Goal: Task Accomplishment & Management: Manage account settings

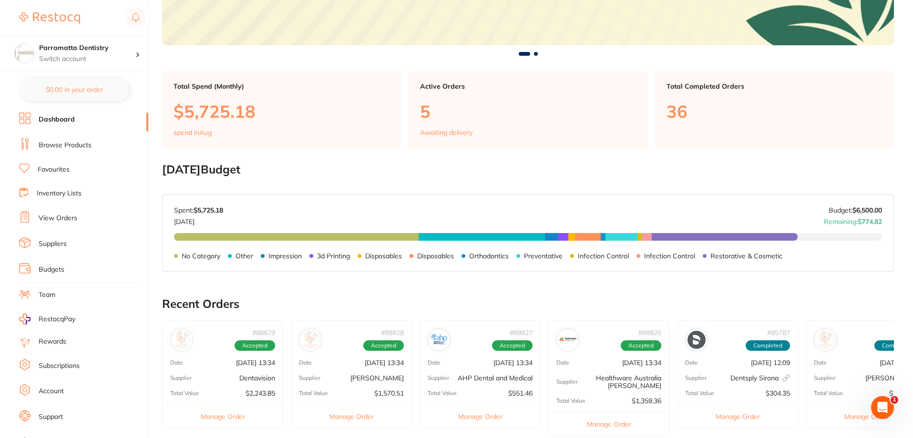
scroll to position [191, 0]
click at [65, 149] on link "Browse Products" at bounding box center [65, 146] width 53 height 10
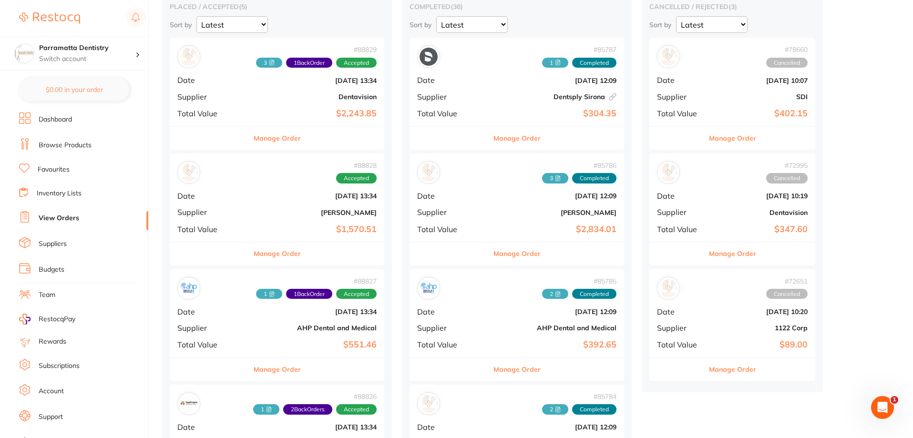
click at [241, 220] on div "# 88828 Accepted Date [DATE] 13:34 Supplier [PERSON_NAME] Total Value $1,570.51" at bounding box center [277, 197] width 214 height 88
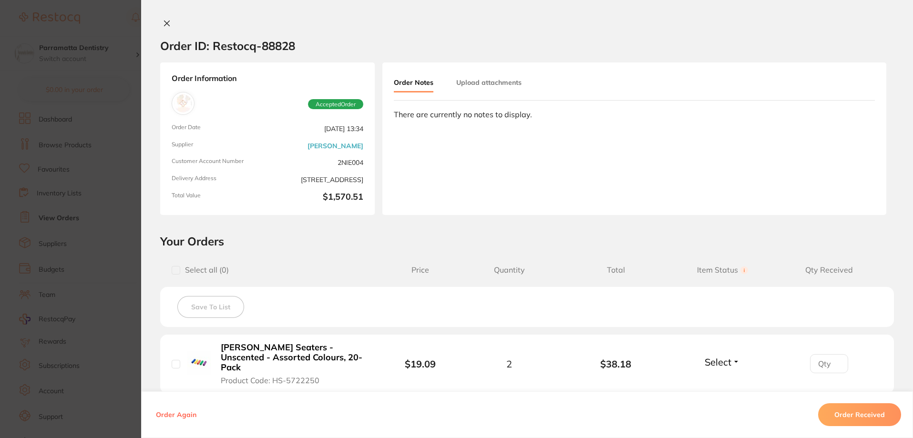
click at [484, 83] on button "Upload attachments" at bounding box center [488, 82] width 65 height 17
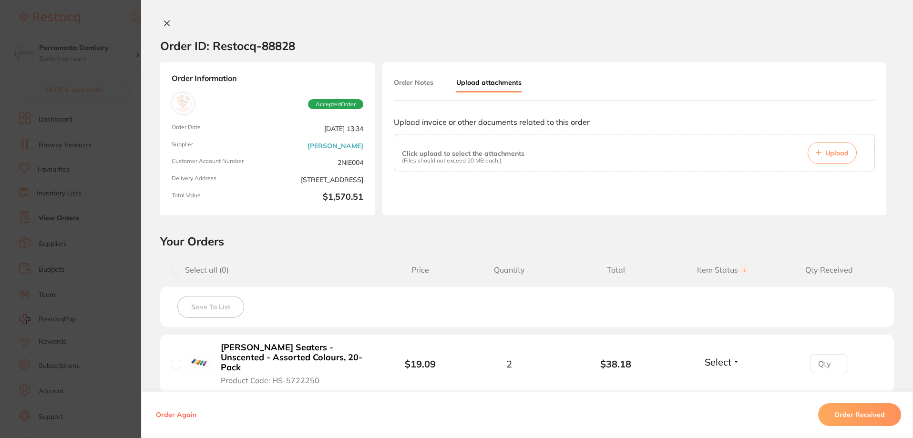
click at [842, 160] on button "Upload" at bounding box center [831, 153] width 49 height 22
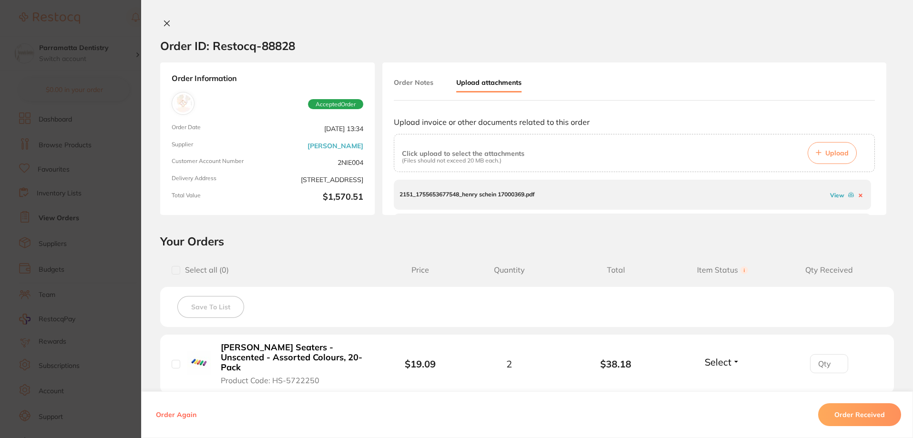
click at [830, 152] on span "Upload" at bounding box center [836, 153] width 23 height 9
click at [835, 149] on span "Upload" at bounding box center [836, 153] width 23 height 9
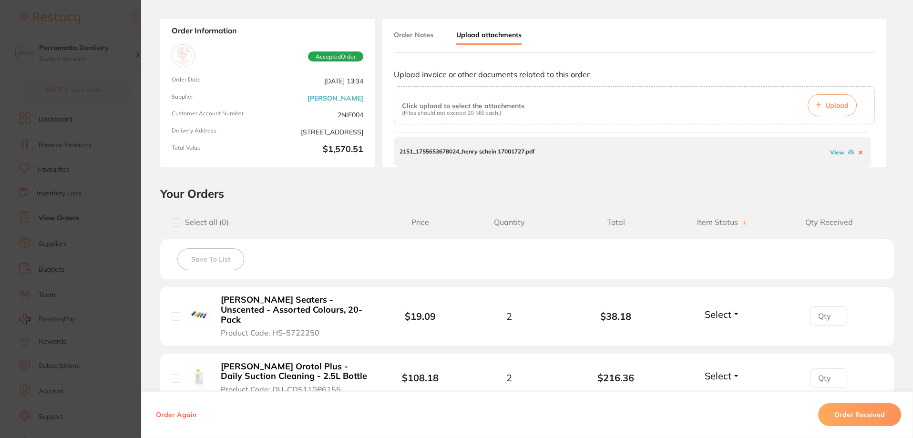
click at [850, 419] on button "Order Received" at bounding box center [859, 414] width 83 height 23
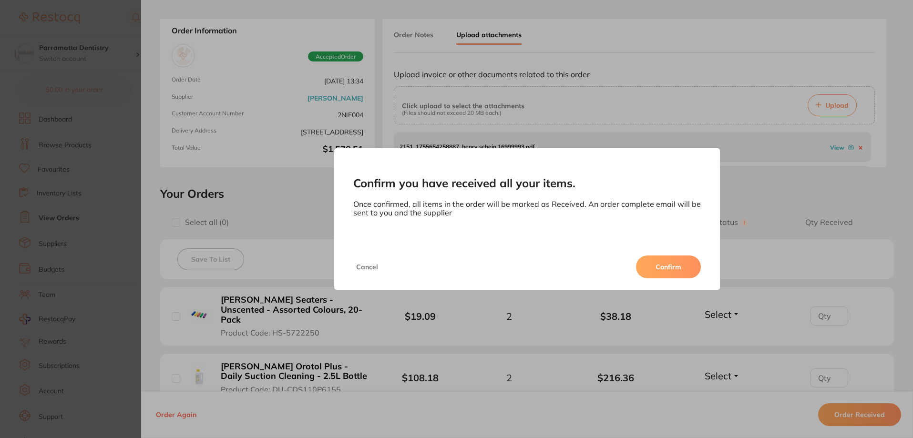
click at [651, 259] on button "Confirm" at bounding box center [668, 266] width 65 height 23
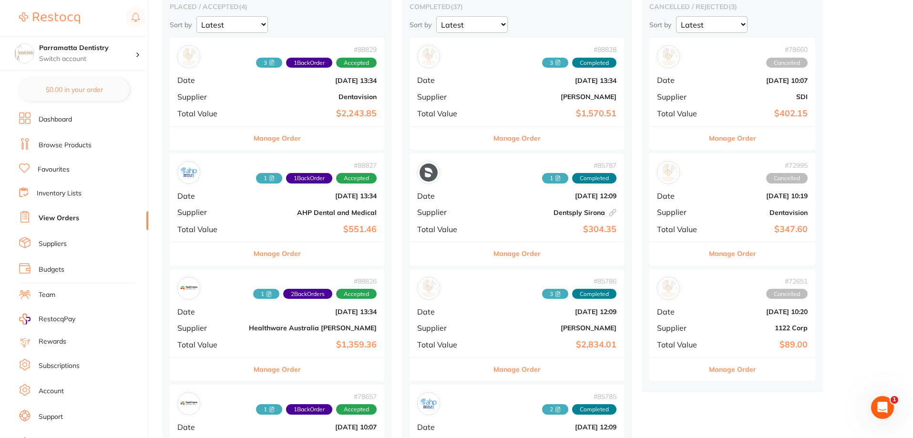
click at [256, 236] on div "# 88827 1 1 Back Order Accepted Date [DATE] 13:34 Supplier AHP Dental and Medic…" at bounding box center [277, 197] width 214 height 88
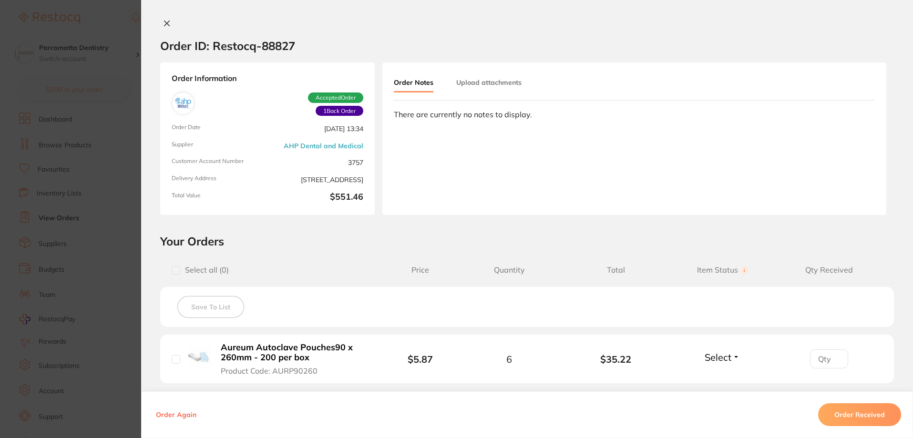
click at [492, 91] on div "Order Notes Upload attachments" at bounding box center [469, 83] width 151 height 19
click at [492, 86] on button "Upload attachments" at bounding box center [488, 82] width 65 height 17
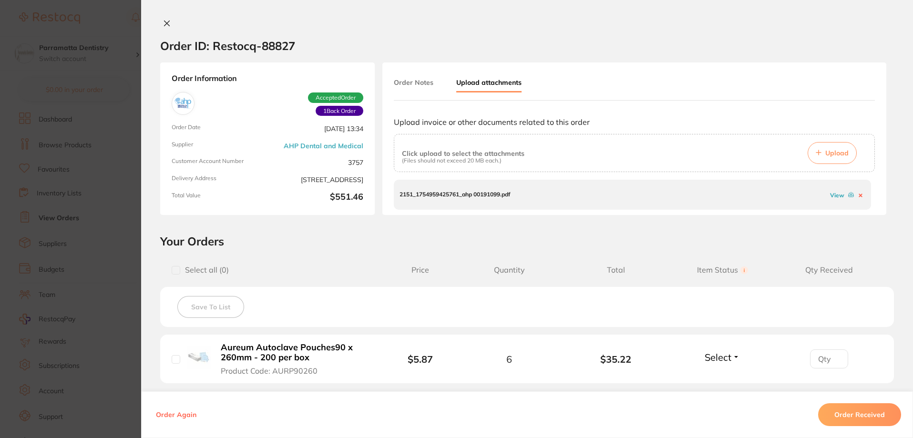
click at [117, 255] on section "Order ID: Restocq- 88827 Order Information 1 Back Order Accepted Order Order Da…" at bounding box center [456, 219] width 913 height 438
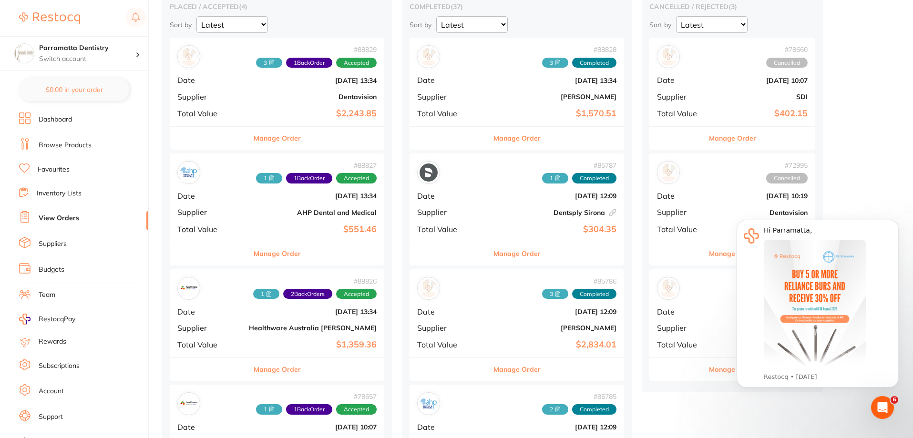
scroll to position [143, 0]
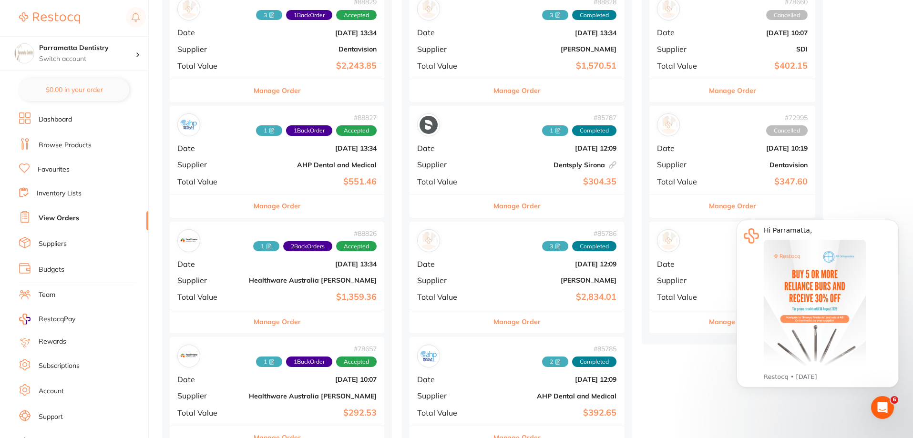
click at [224, 302] on div "# 88826 1 2 Back Orders Accepted Date [DATE] 13:34 Supplier Healthware [GEOGRAP…" at bounding box center [277, 266] width 214 height 88
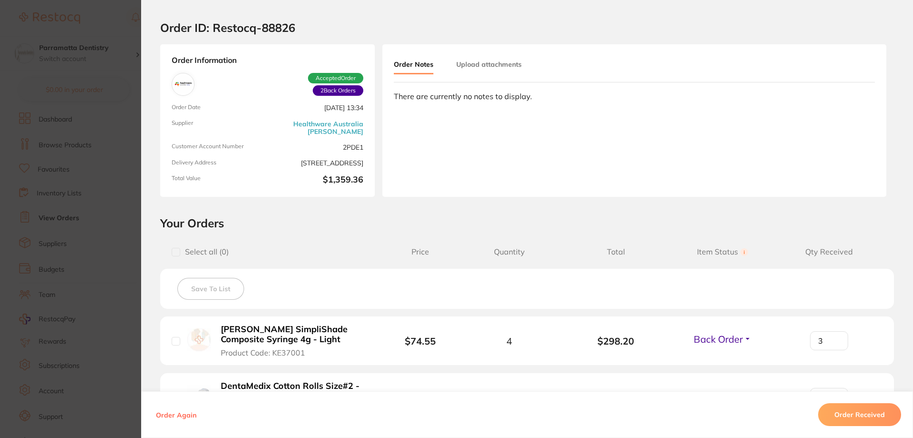
scroll to position [48, 0]
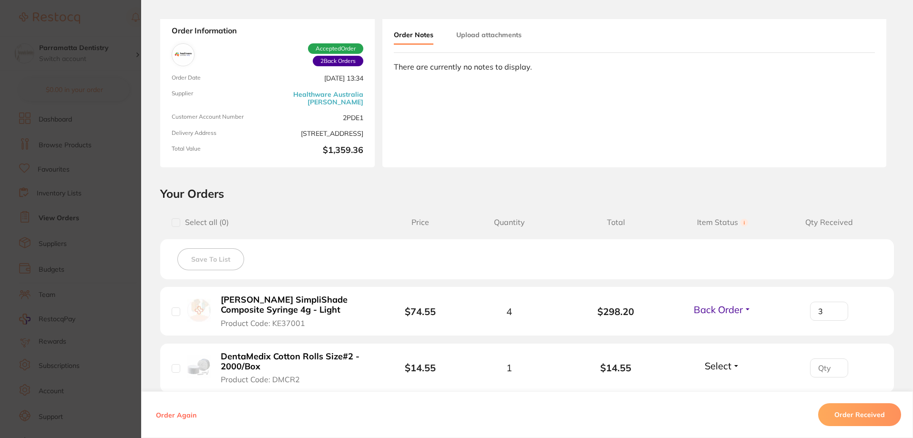
click at [492, 31] on button "Upload attachments" at bounding box center [488, 34] width 65 height 17
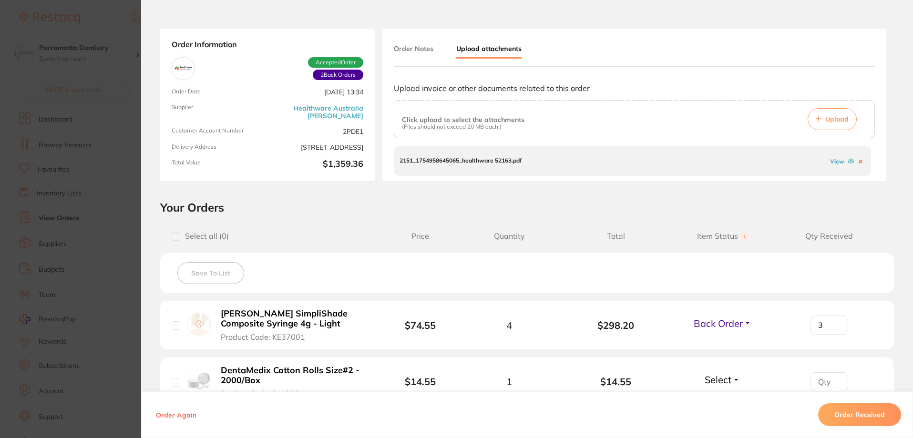
scroll to position [20, 0]
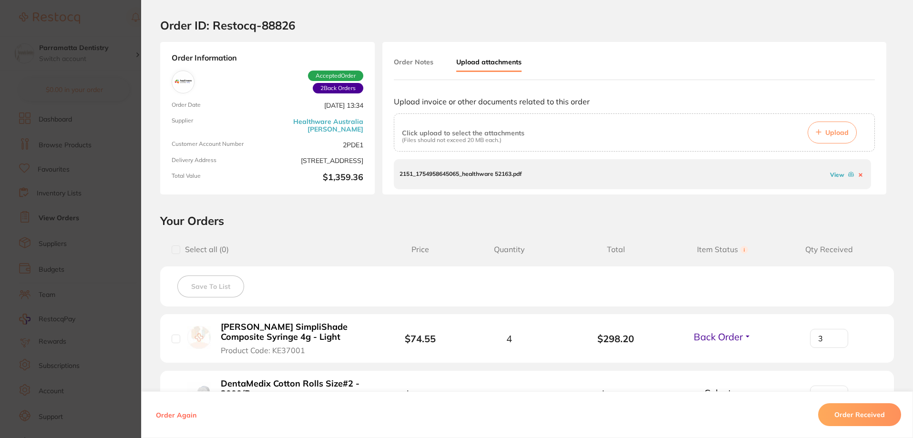
click at [837, 137] on button "Upload" at bounding box center [831, 133] width 49 height 22
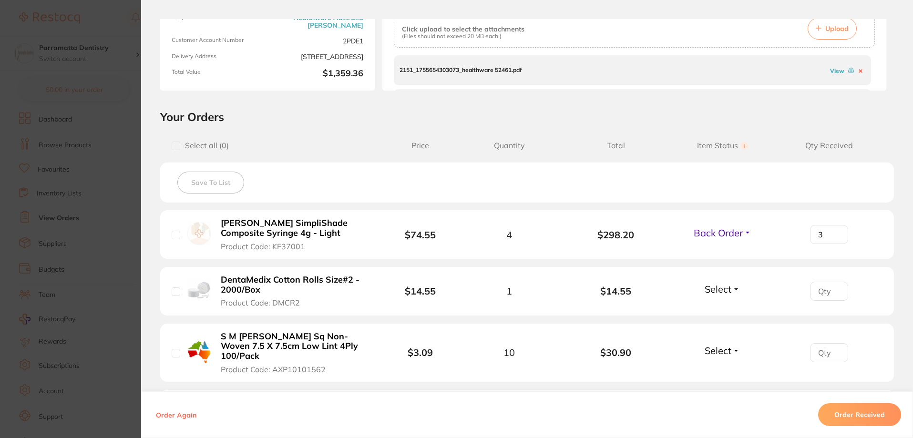
scroll to position [163, 0]
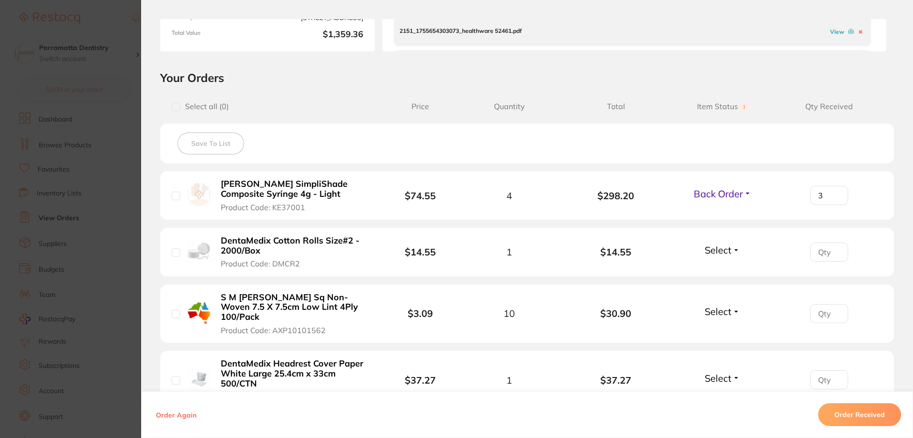
click at [853, 415] on button "Order Received" at bounding box center [859, 414] width 83 height 23
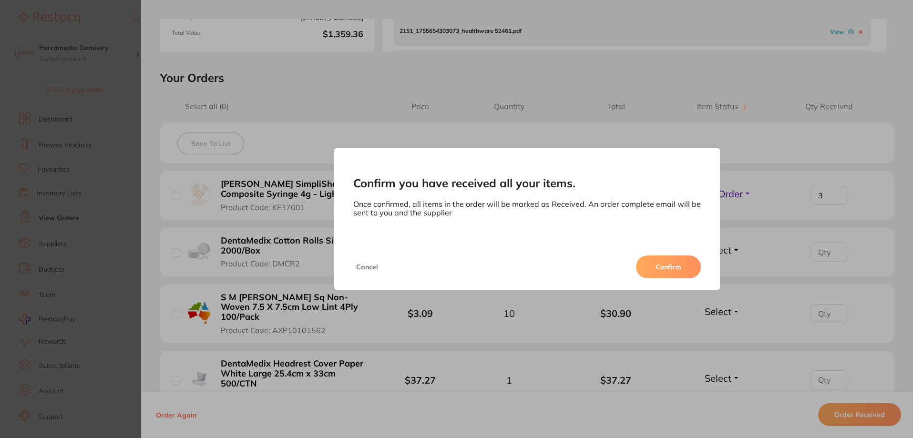
click at [667, 265] on button "Confirm" at bounding box center [668, 266] width 65 height 23
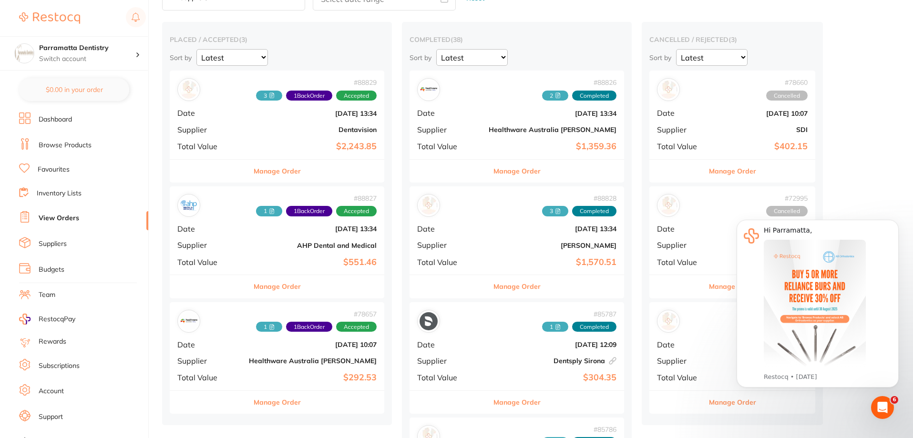
scroll to position [48, 0]
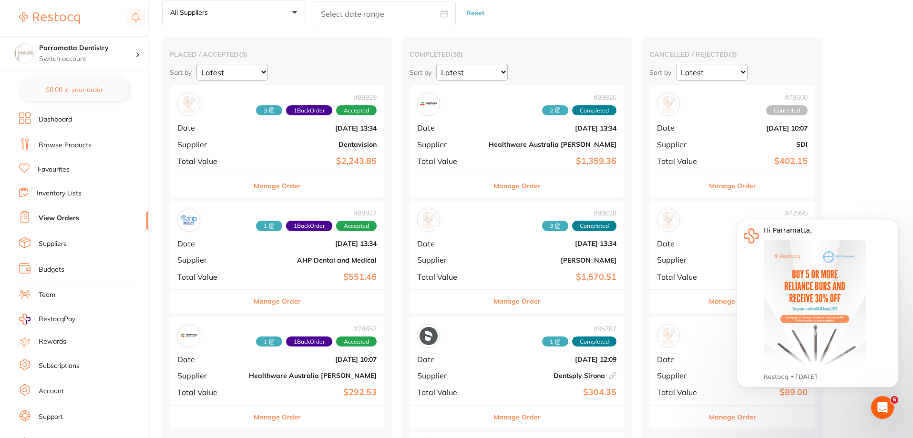
click at [278, 394] on b "$292.53" at bounding box center [313, 392] width 128 height 10
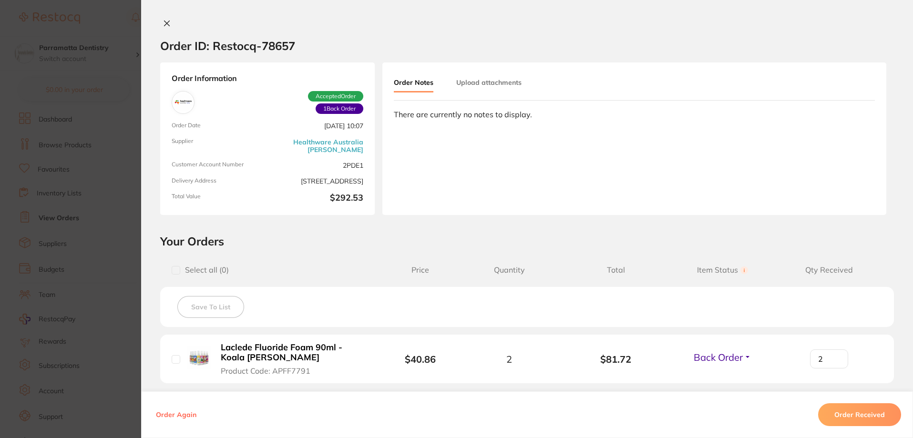
click at [122, 229] on section "Order ID: Restocq- 78657 Order Information 1 Back Order Accepted Order Order Da…" at bounding box center [456, 219] width 913 height 438
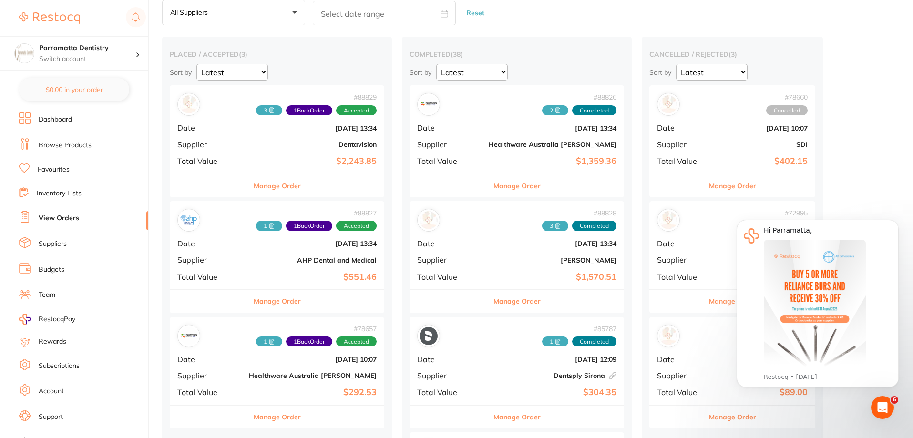
scroll to position [95, 0]
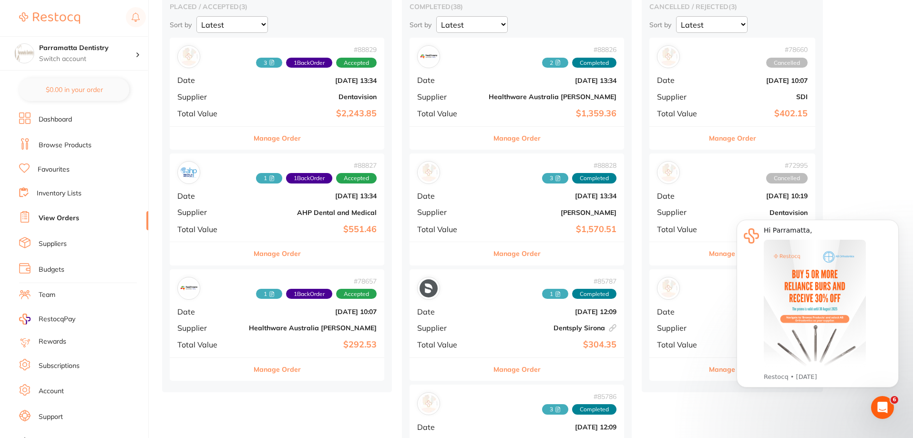
click at [317, 285] on div "# 78657 1 1 Back Order Accepted" at bounding box center [316, 288] width 121 height 22
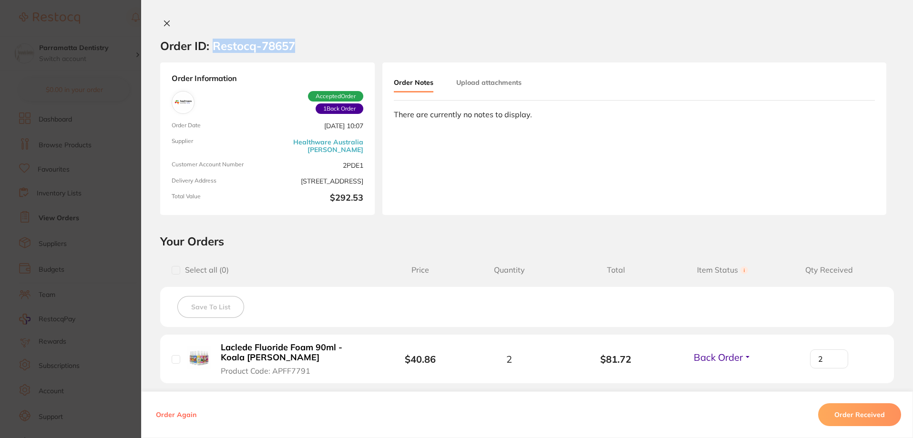
drag, startPoint x: 214, startPoint y: 45, endPoint x: 300, endPoint y: 54, distance: 86.7
click at [300, 54] on section "Order ID: Restocq- 78657" at bounding box center [527, 45] width 772 height 33
copy h2 "Restocq- 78657"
